Goal: Information Seeking & Learning: Learn about a topic

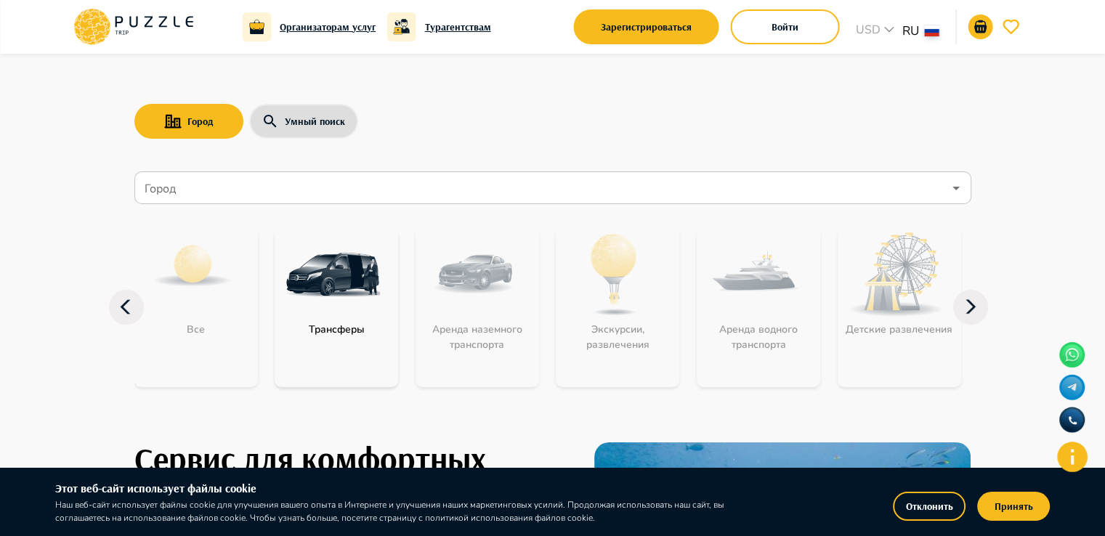
click at [594, 166] on nav "Город Город Все Трансферы Аренда наземного транспорта Экскурсии, развлечения Ар…" at bounding box center [552, 288] width 837 height 245
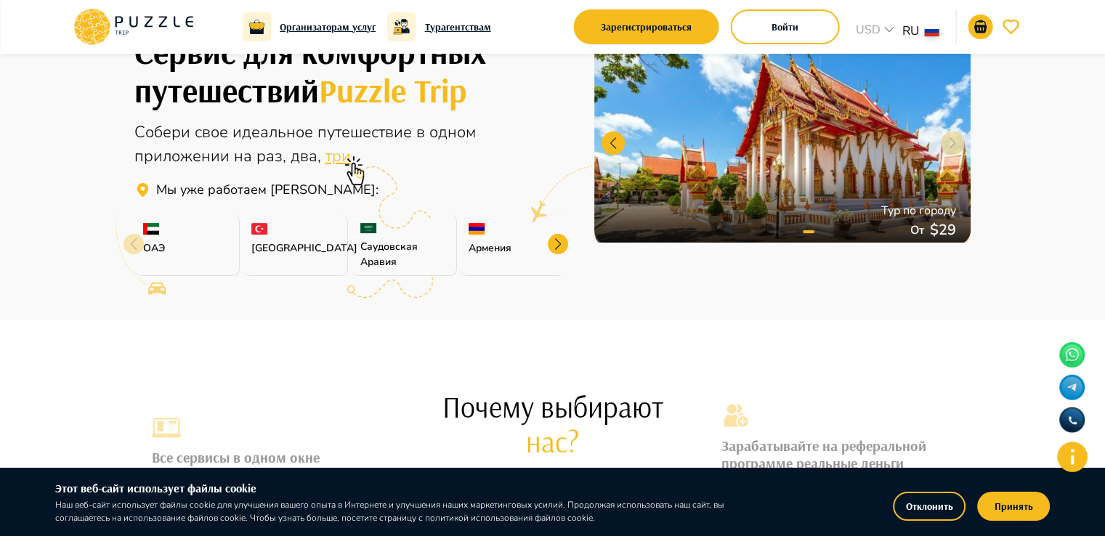
scroll to position [401, 0]
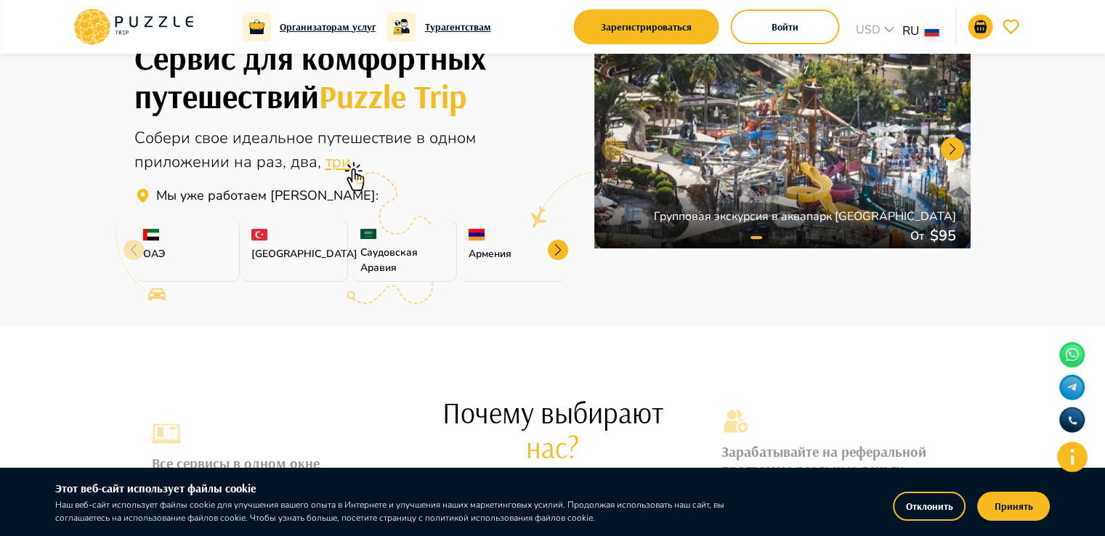
click at [539, 253] on p "Армения" at bounding box center [512, 253] width 87 height 15
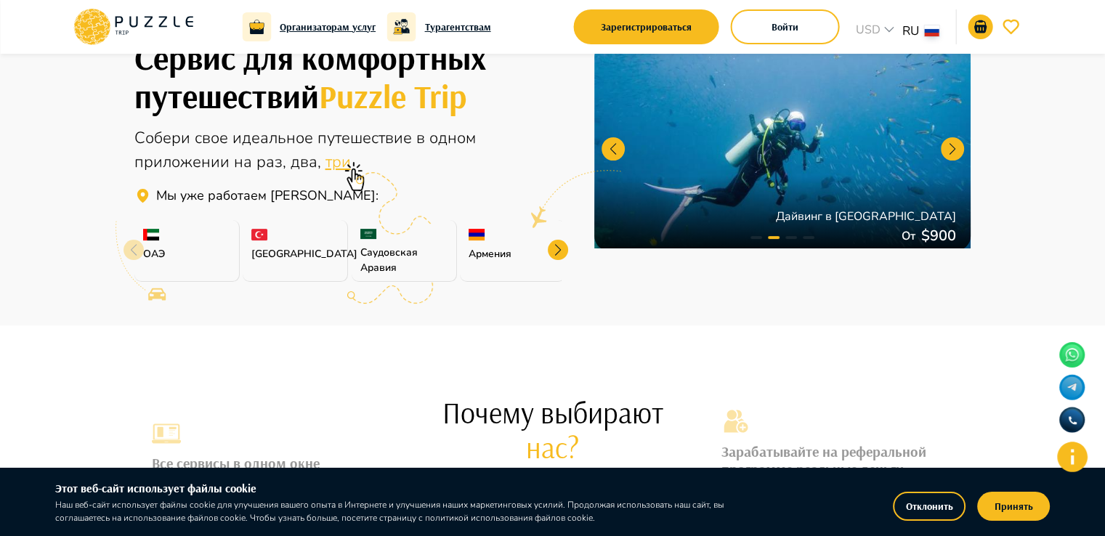
click at [556, 243] on div at bounding box center [558, 250] width 20 height 20
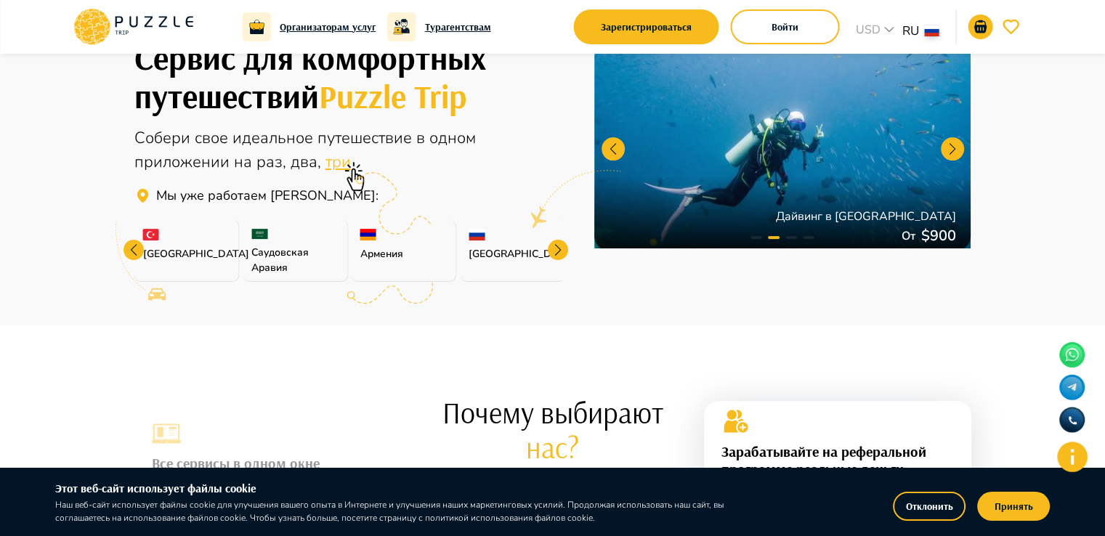
click at [556, 243] on div at bounding box center [558, 250] width 20 height 20
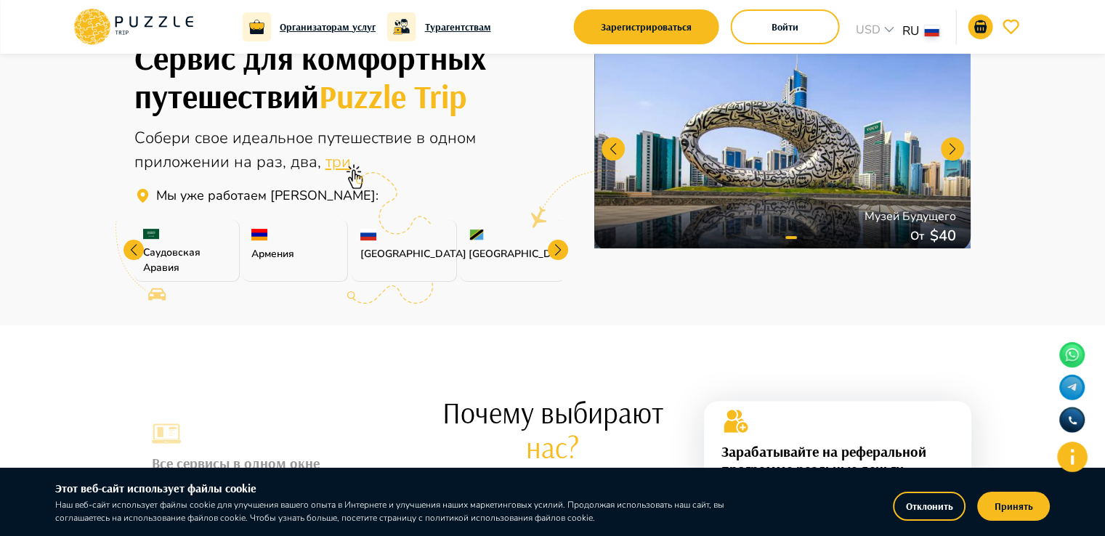
click at [556, 243] on div at bounding box center [558, 250] width 20 height 20
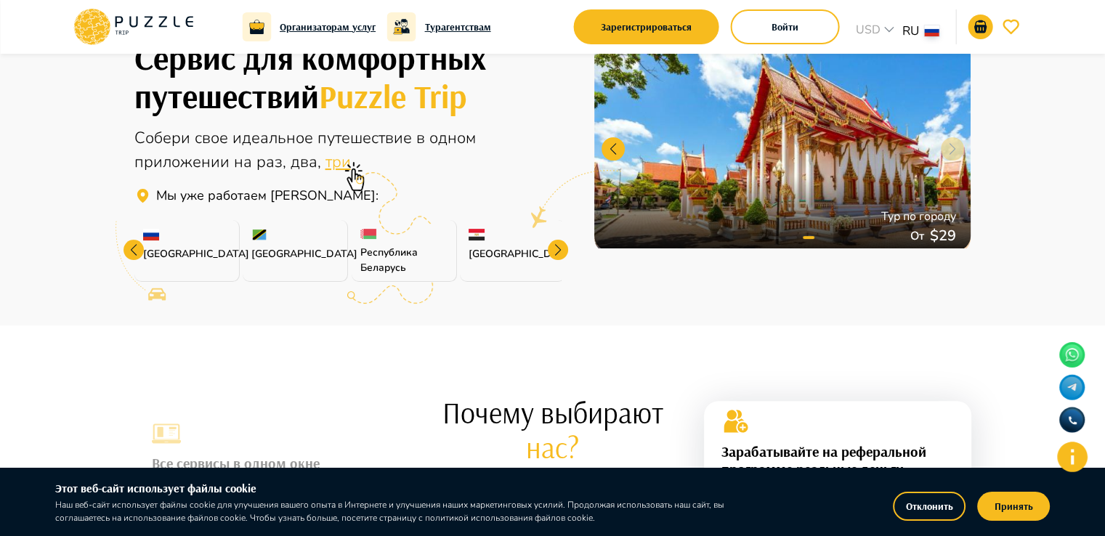
click at [556, 243] on div at bounding box center [558, 250] width 20 height 20
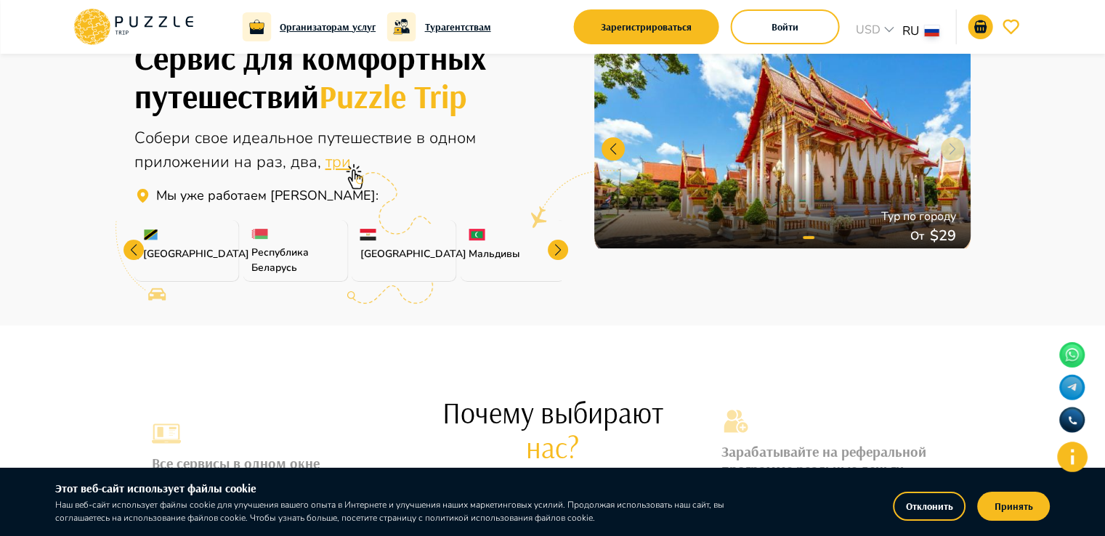
click at [556, 243] on div at bounding box center [558, 250] width 20 height 20
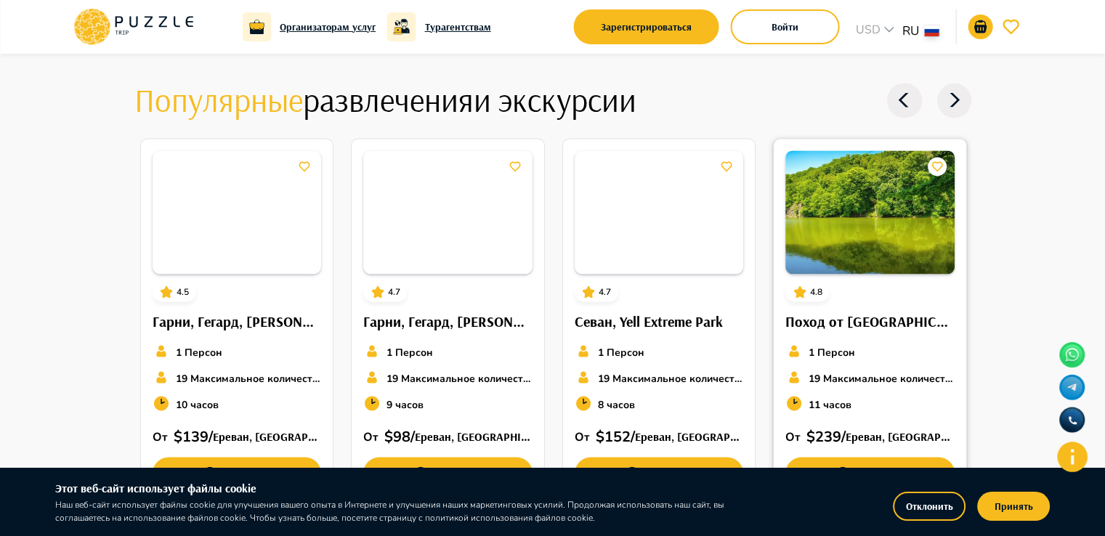
scroll to position [2161, 0]
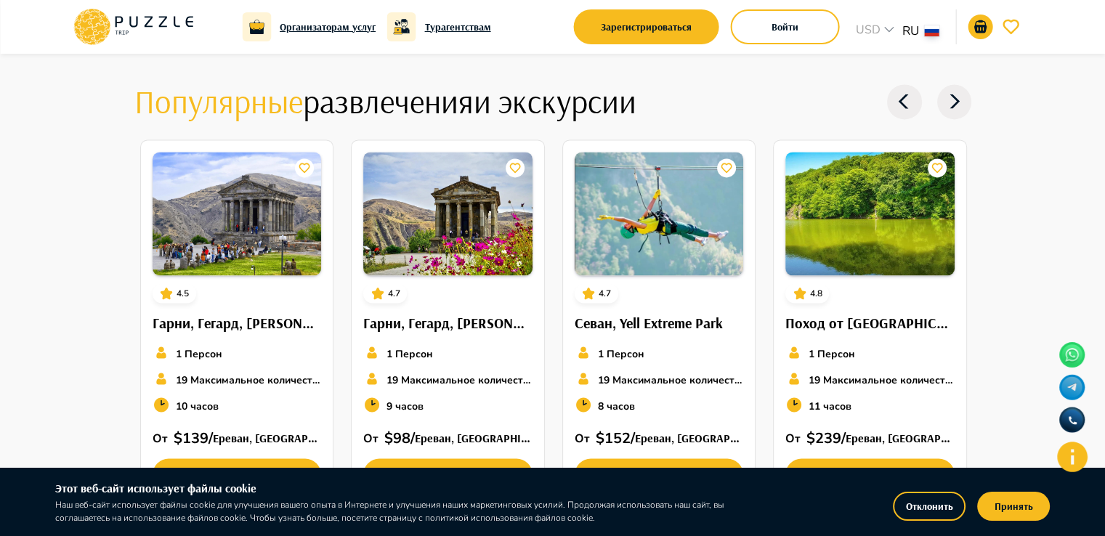
click at [951, 93] on icon at bounding box center [954, 101] width 35 height 35
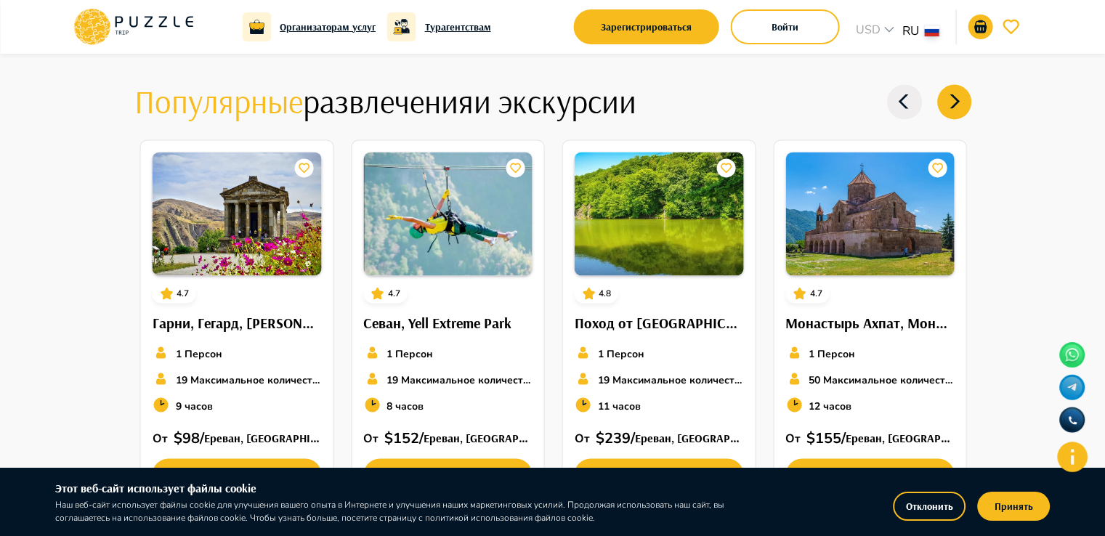
click at [951, 93] on icon at bounding box center [954, 101] width 35 height 35
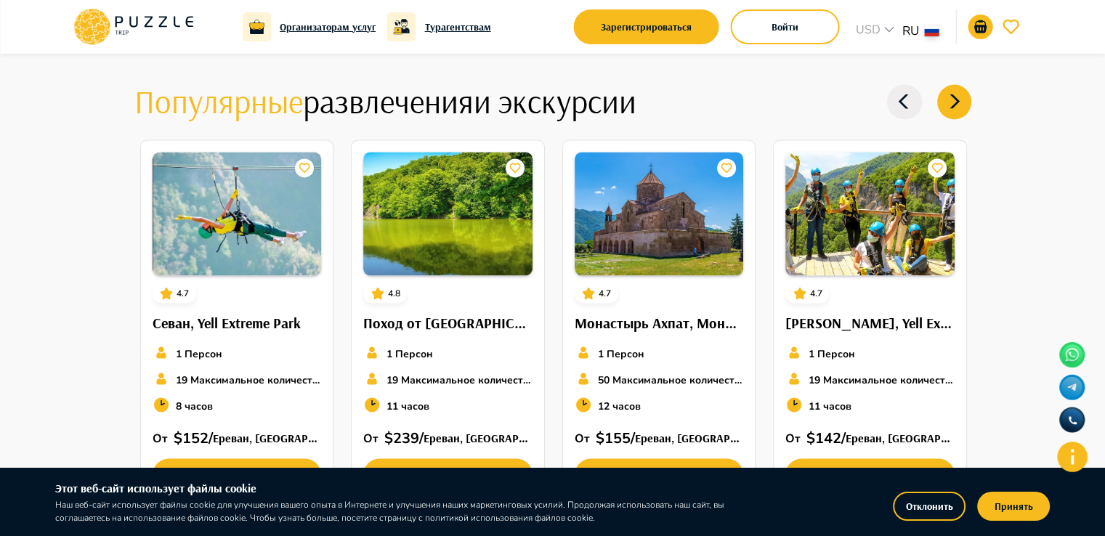
click at [951, 93] on icon at bounding box center [954, 101] width 35 height 35
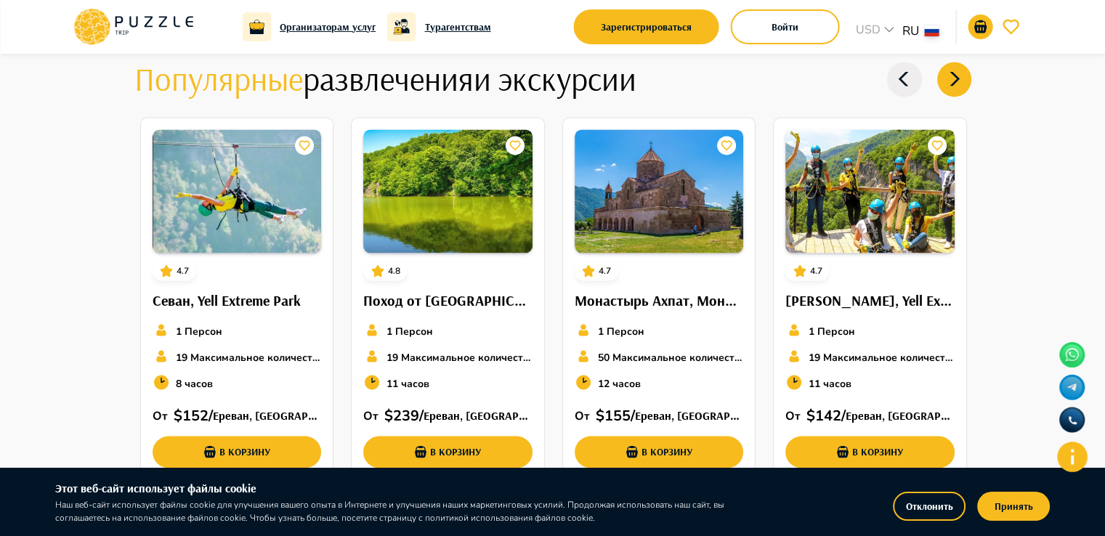
click at [538, 77] on h4 "Популярные развлечения и экскурсии" at bounding box center [460, 79] width 653 height 41
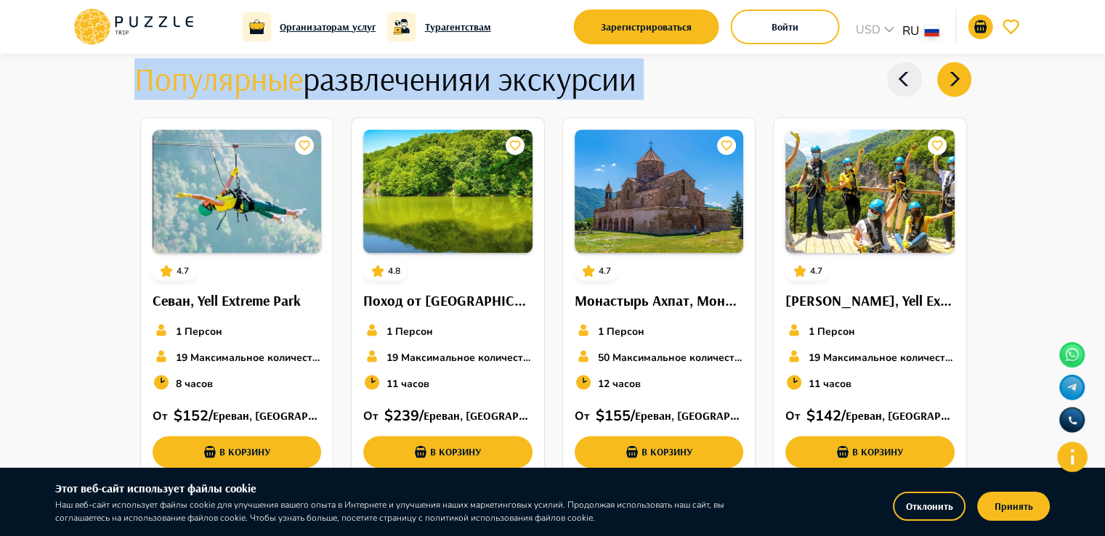
click at [538, 77] on h4 "Популярные развлечения и экскурсии" at bounding box center [460, 79] width 653 height 41
